Goal: Transaction & Acquisition: Purchase product/service

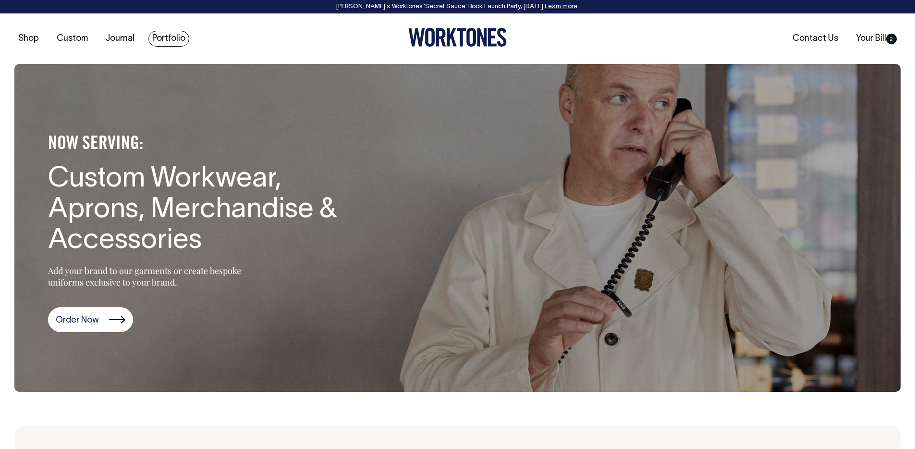
click at [167, 37] on link "Portfolio" at bounding box center [168, 39] width 41 height 16
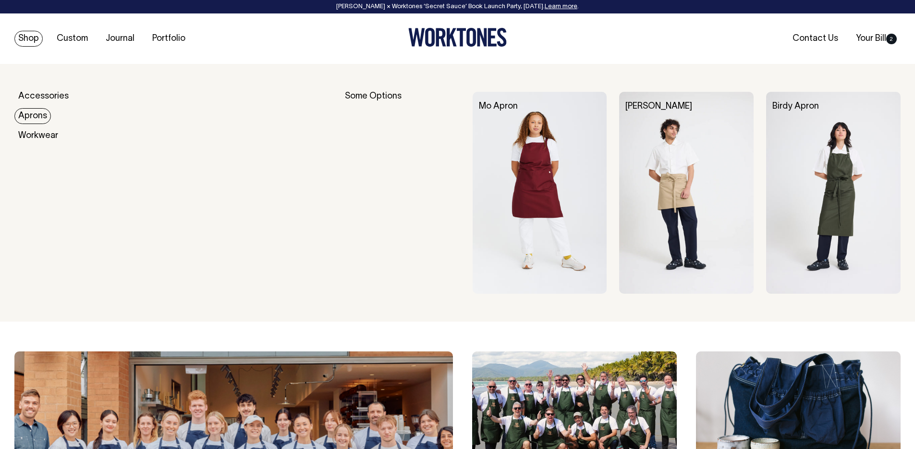
click at [522, 162] on img at bounding box center [540, 193] width 134 height 202
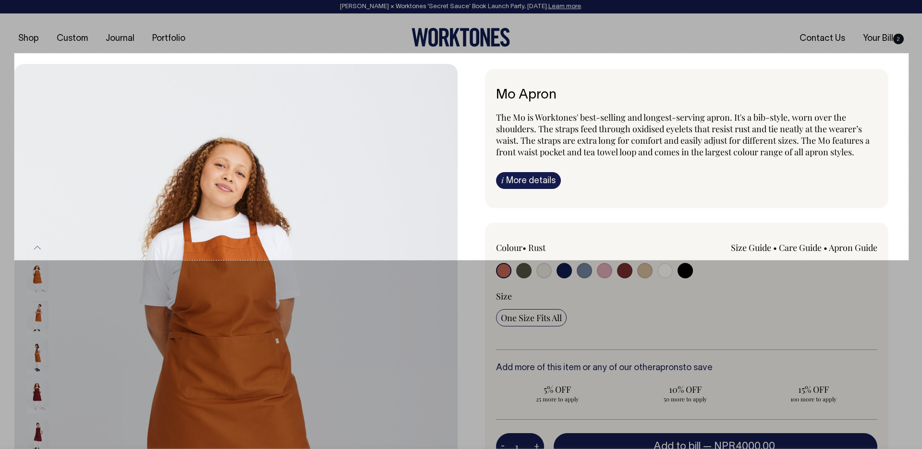
drag, startPoint x: 14, startPoint y: 53, endPoint x: 906, endPoint y: 260, distance: 915.0
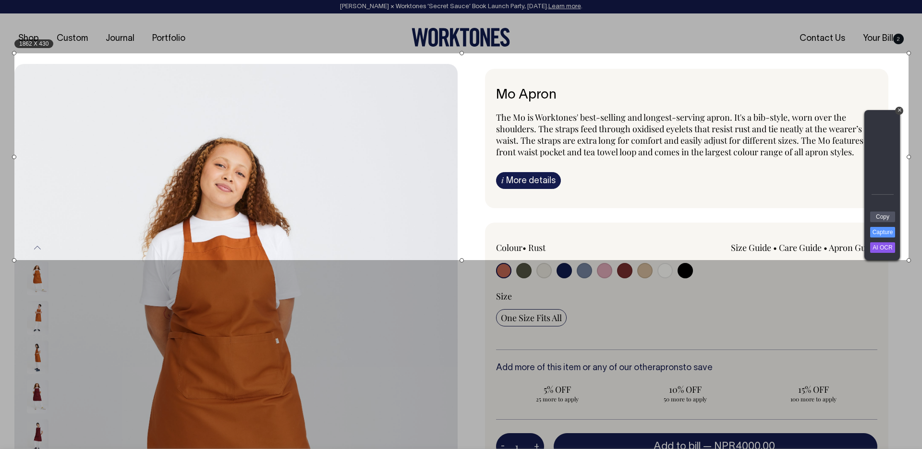
click at [880, 218] on link "Copy" at bounding box center [882, 216] width 25 height 11
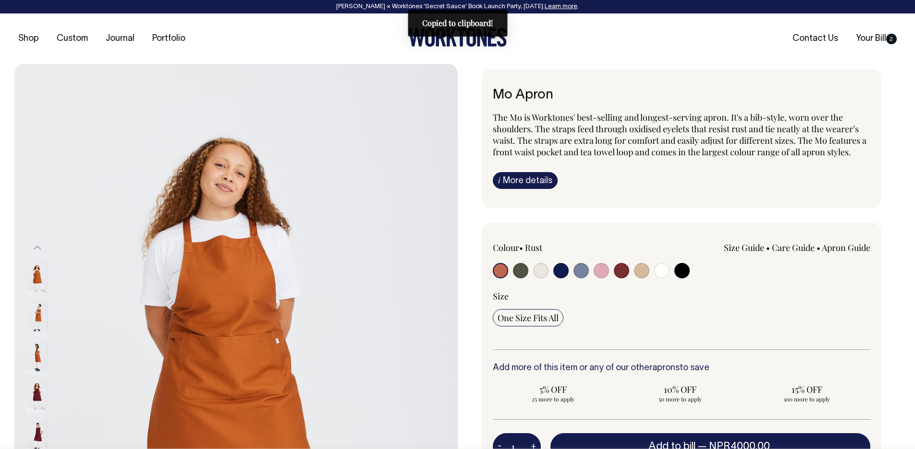
click at [745, 248] on link "Size Guide" at bounding box center [744, 248] width 40 height 12
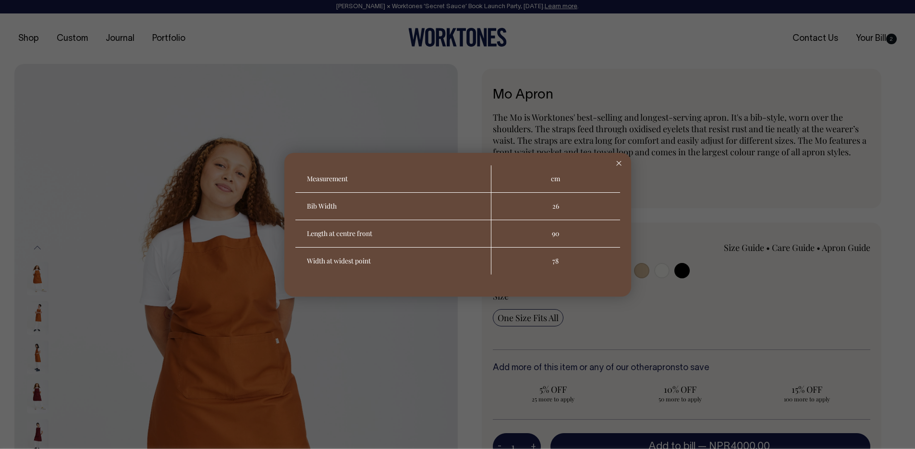
drag, startPoint x: 620, startPoint y: 161, endPoint x: 711, endPoint y: 195, distance: 97.6
click at [621, 161] on div at bounding box center [619, 163] width 24 height 21
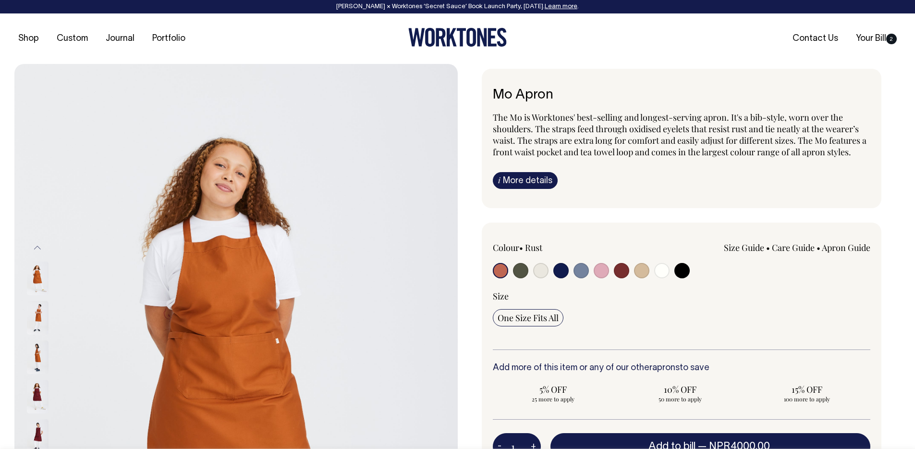
click at [785, 242] on link "Care Guide" at bounding box center [793, 248] width 43 height 12
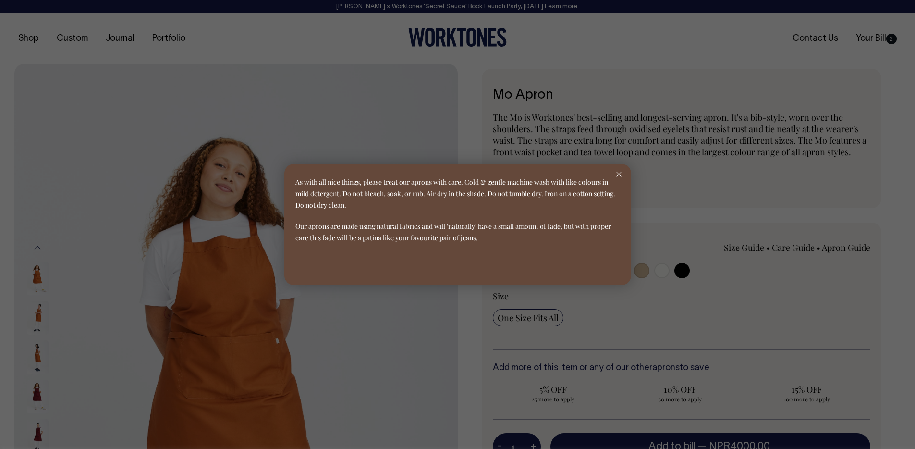
click at [617, 176] on line at bounding box center [618, 174] width 4 height 4
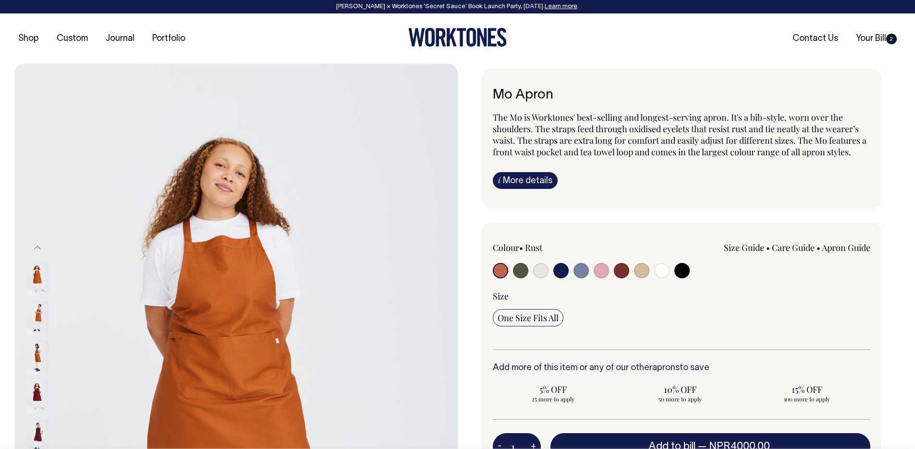
click at [847, 248] on link "Apron Guide" at bounding box center [846, 248] width 49 height 12
click at [596, 275] on input "radio" at bounding box center [601, 270] width 15 height 15
radio input "true"
select select "Pink"
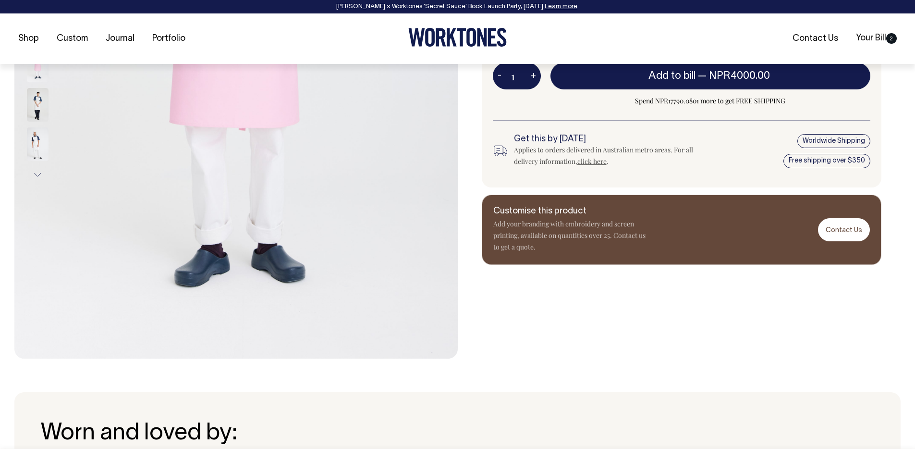
scroll to position [371, 0]
